Goal: Task Accomplishment & Management: Use online tool/utility

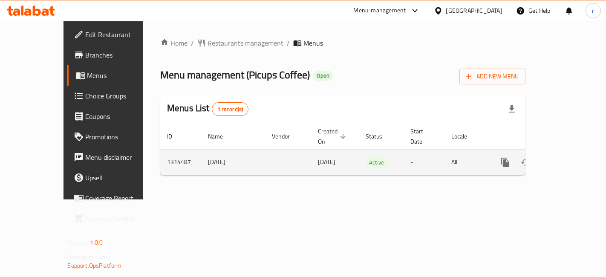
click at [572, 157] on icon "enhanced table" at bounding box center [566, 162] width 10 height 10
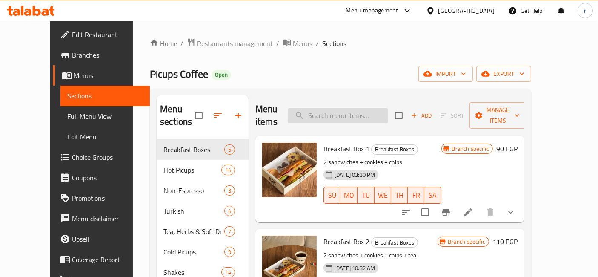
click at [344, 108] on input "search" at bounding box center [338, 115] width 101 height 15
paste input "Mocha"
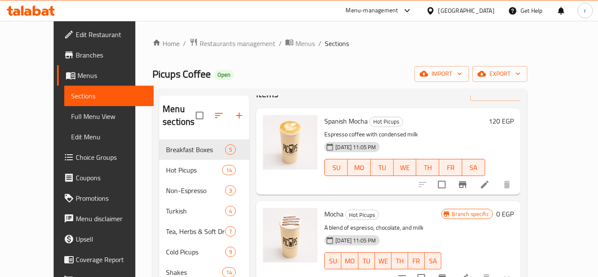
scroll to position [52, 0]
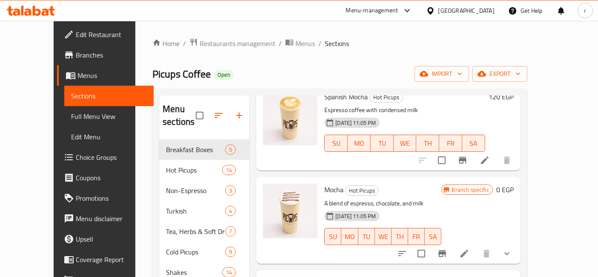
type input "Mocha"
click at [470, 248] on icon at bounding box center [465, 253] width 10 height 10
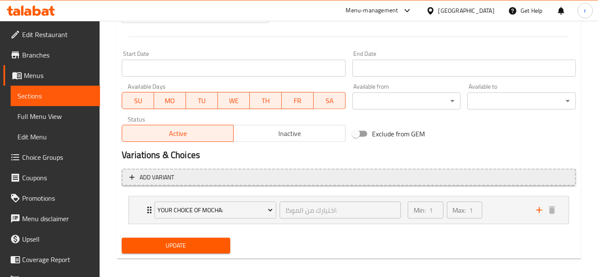
scroll to position [350, 0]
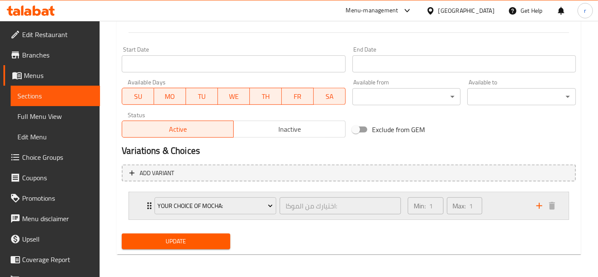
click at [493, 202] on div "Min: 1 ​ Max: 1 ​" at bounding box center [467, 205] width 129 height 27
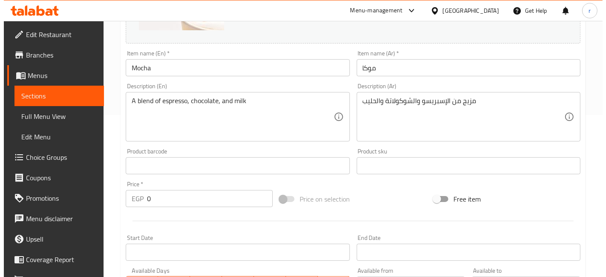
scroll to position [0, 0]
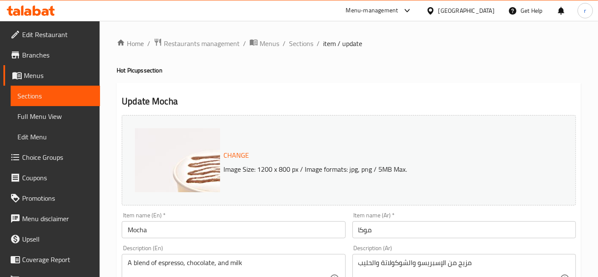
click at [409, 69] on h4 "Hot Picups section" at bounding box center [349, 70] width 465 height 9
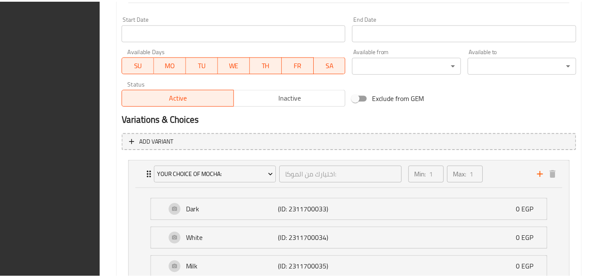
scroll to position [540, 0]
